Goal: Transaction & Acquisition: Purchase product/service

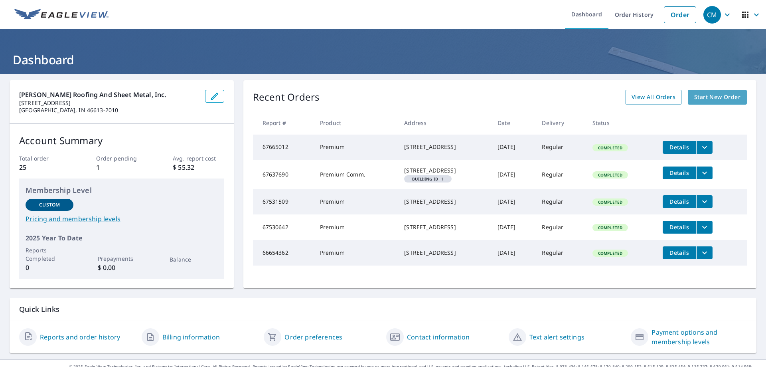
click at [712, 95] on span "Start New Order" at bounding box center [718, 97] width 46 height 10
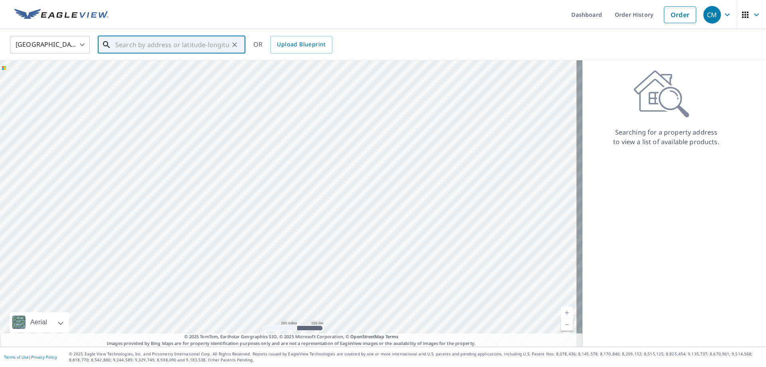
click at [148, 38] on input "text" at bounding box center [172, 45] width 114 height 22
paste input "[STREET_ADDRESS]"
type input "[STREET_ADDRESS]"
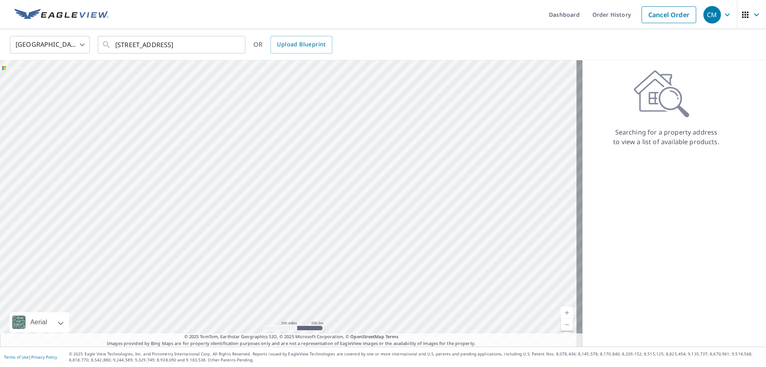
scroll to position [0, 0]
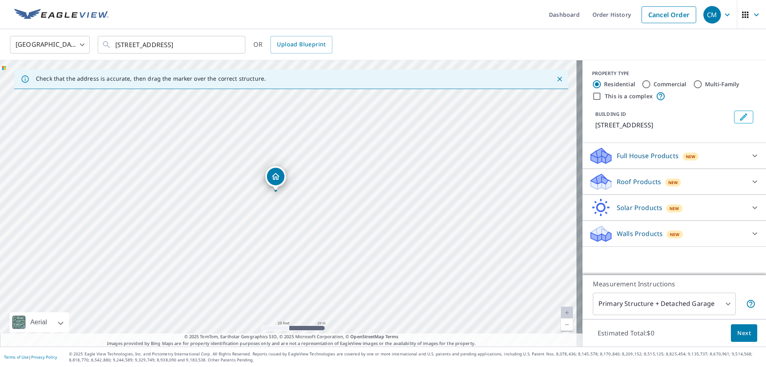
click at [642, 84] on input "Commercial" at bounding box center [647, 84] width 10 height 10
radio input "true"
type input "4"
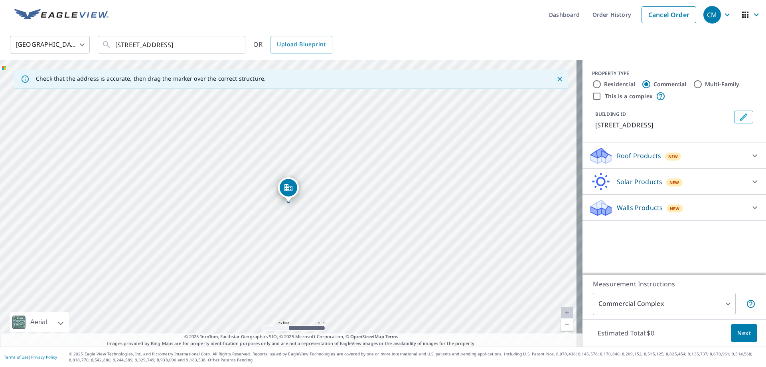
click at [638, 154] on p "Roof Products" at bounding box center [639, 156] width 44 height 10
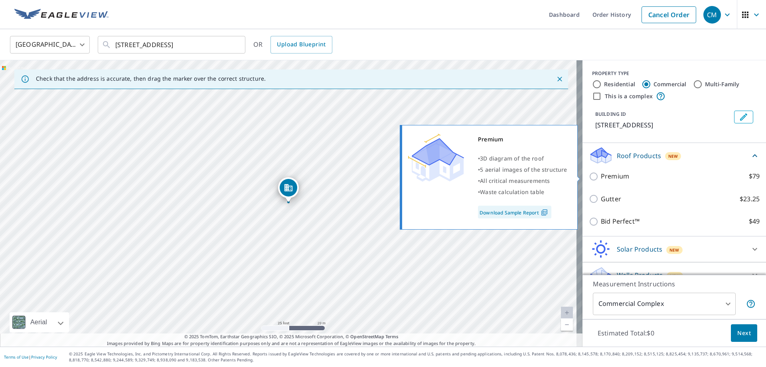
click at [609, 174] on p "Premium" at bounding box center [615, 176] width 28 height 10
click at [601, 174] on input "Premium $79" at bounding box center [595, 177] width 12 height 10
checkbox input "true"
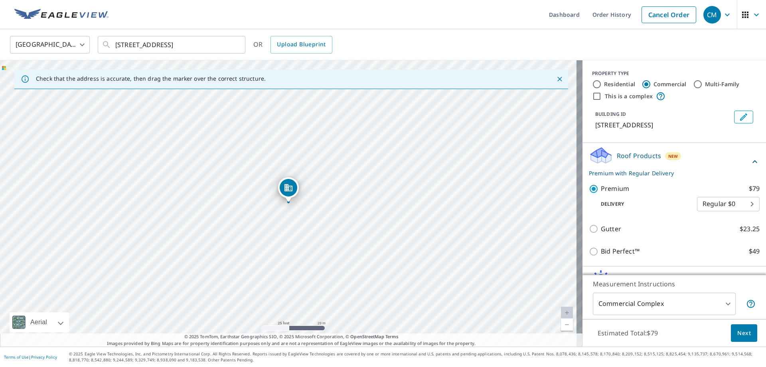
click at [746, 330] on button "Next" at bounding box center [744, 333] width 26 height 18
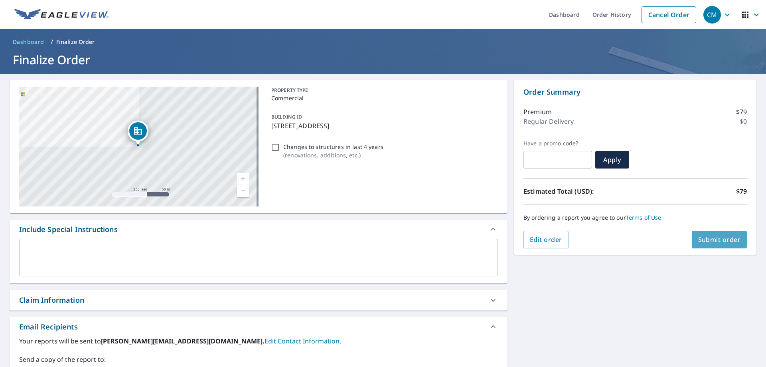
click at [704, 236] on span "Submit order" at bounding box center [720, 239] width 43 height 9
